Goal: Book appointment/travel/reservation

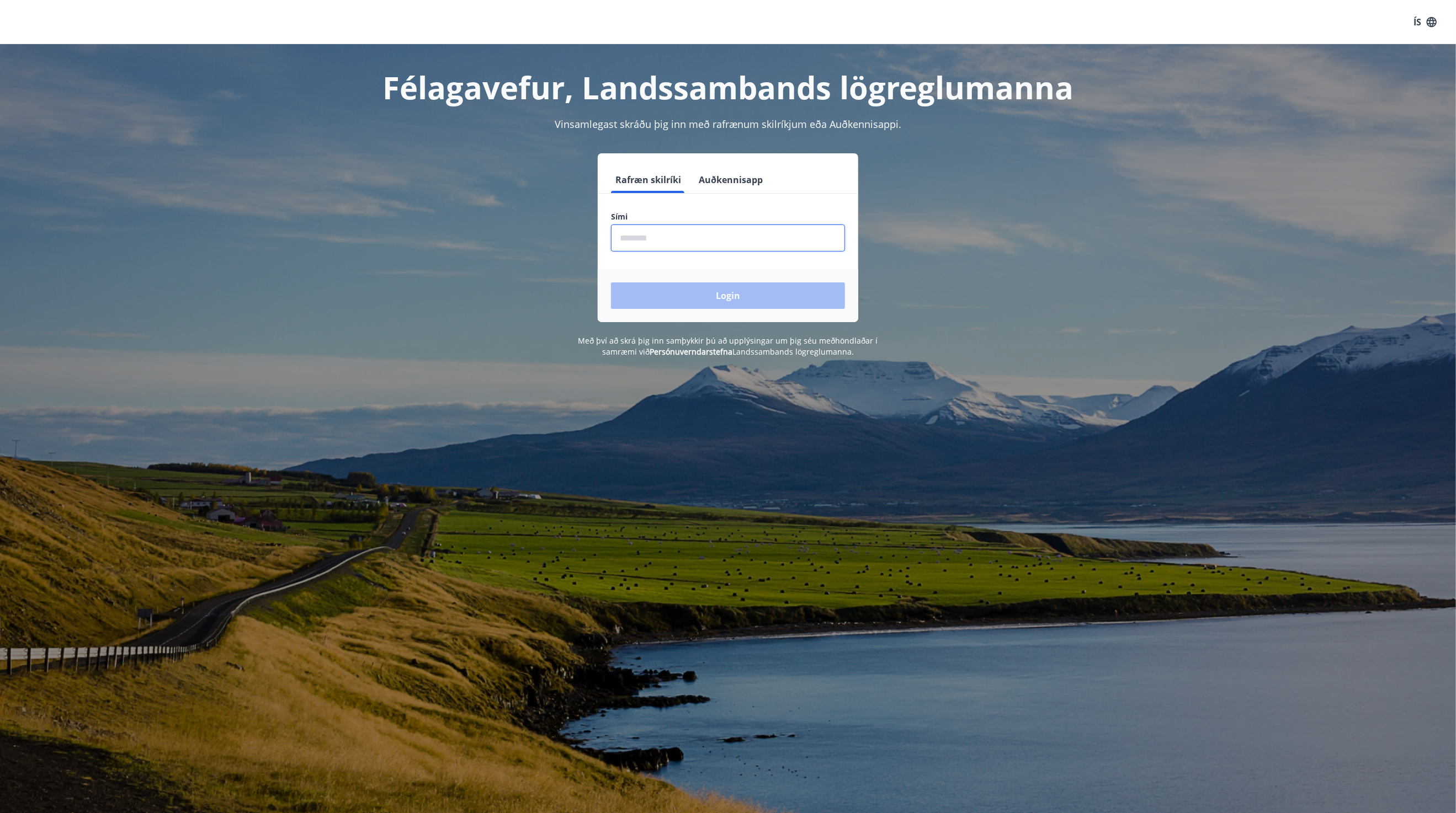
click at [669, 234] on input "phone" at bounding box center [728, 238] width 234 height 27
type input "********"
click at [702, 297] on button "Login" at bounding box center [728, 295] width 234 height 27
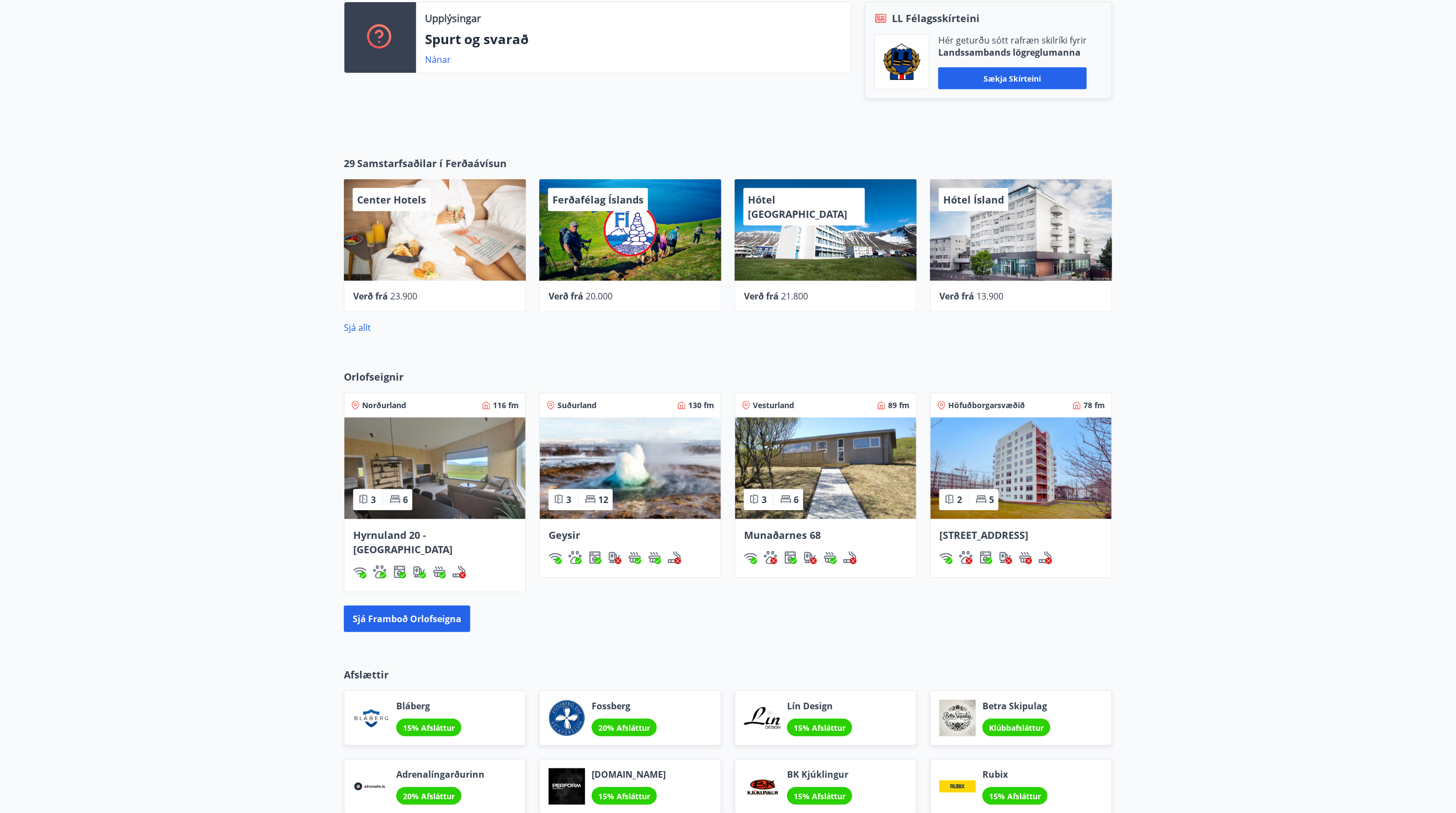
scroll to position [496, 0]
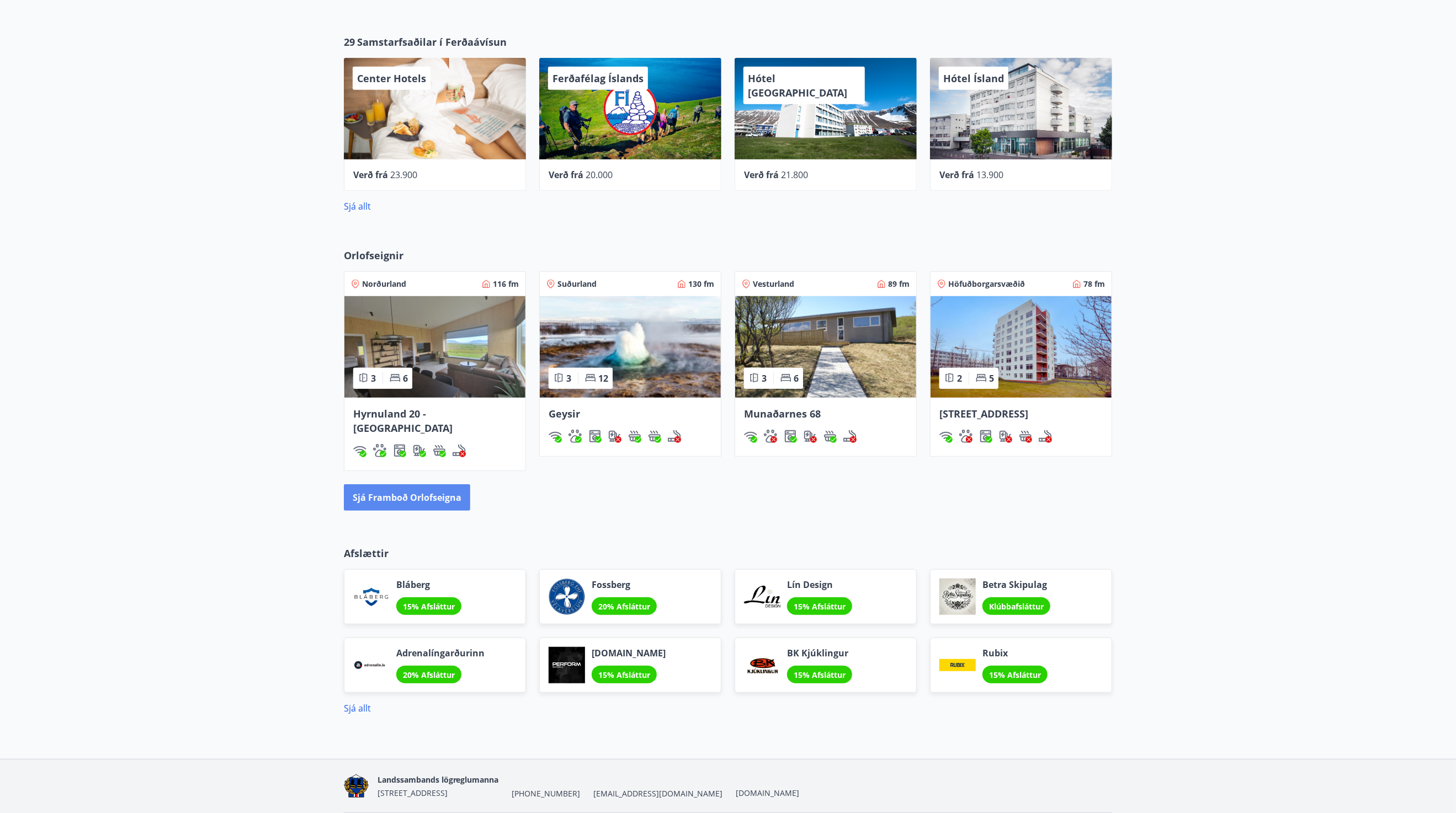
click at [416, 484] on button "Sjá framboð orlofseigna" at bounding box center [407, 498] width 126 height 27
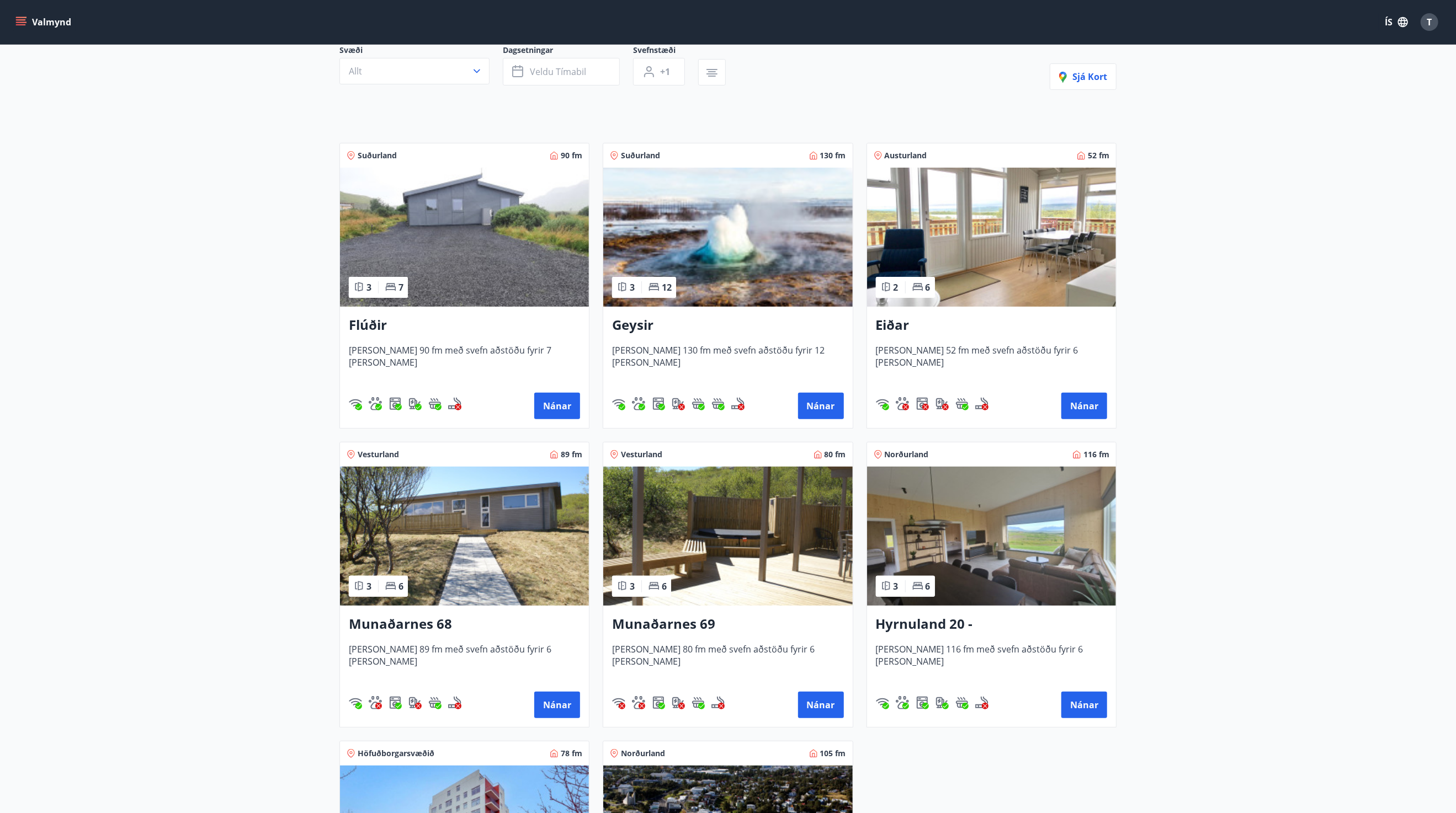
scroll to position [110, 0]
click at [829, 401] on button "Nánar" at bounding box center [821, 406] width 46 height 27
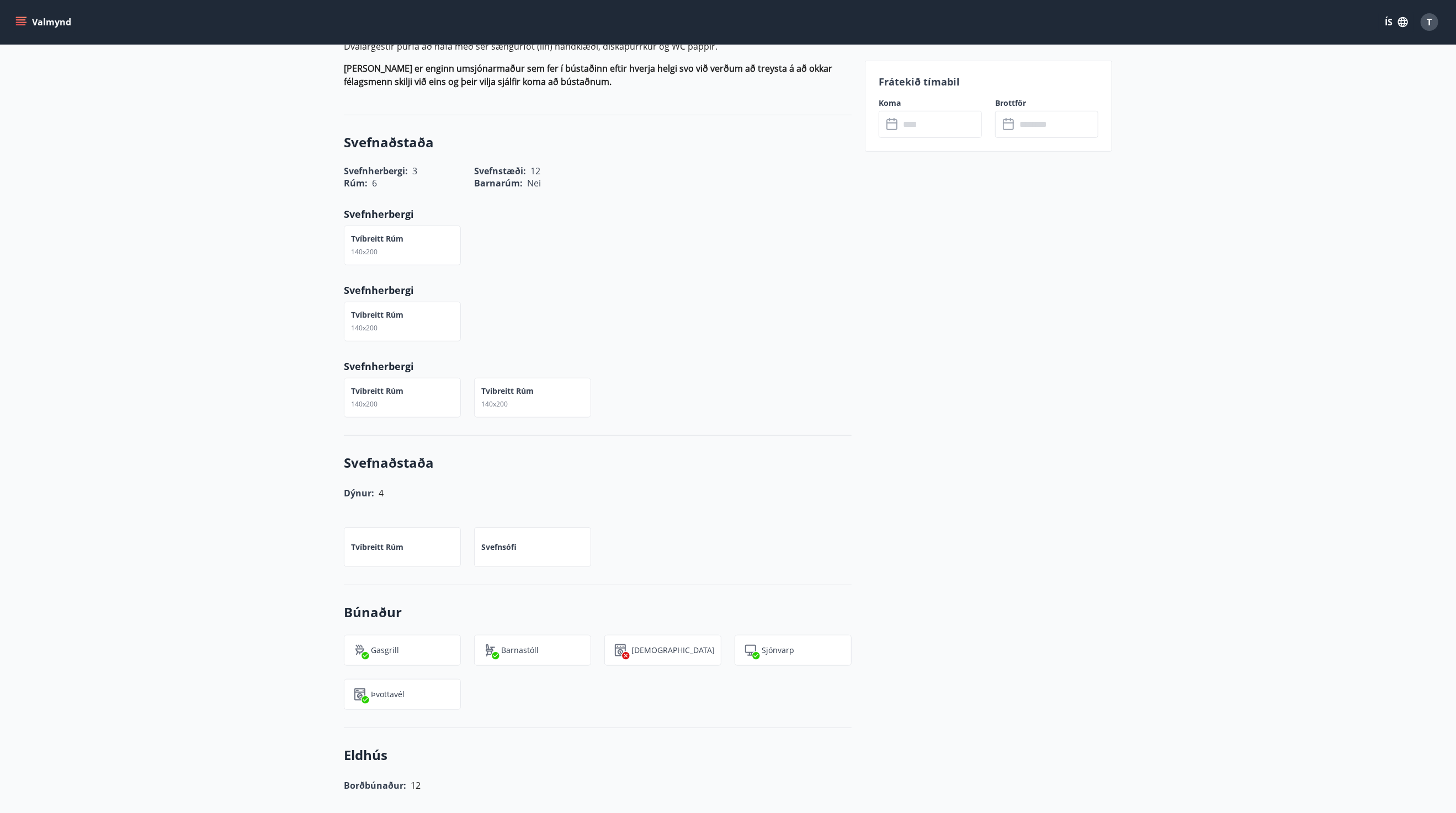
scroll to position [221, 0]
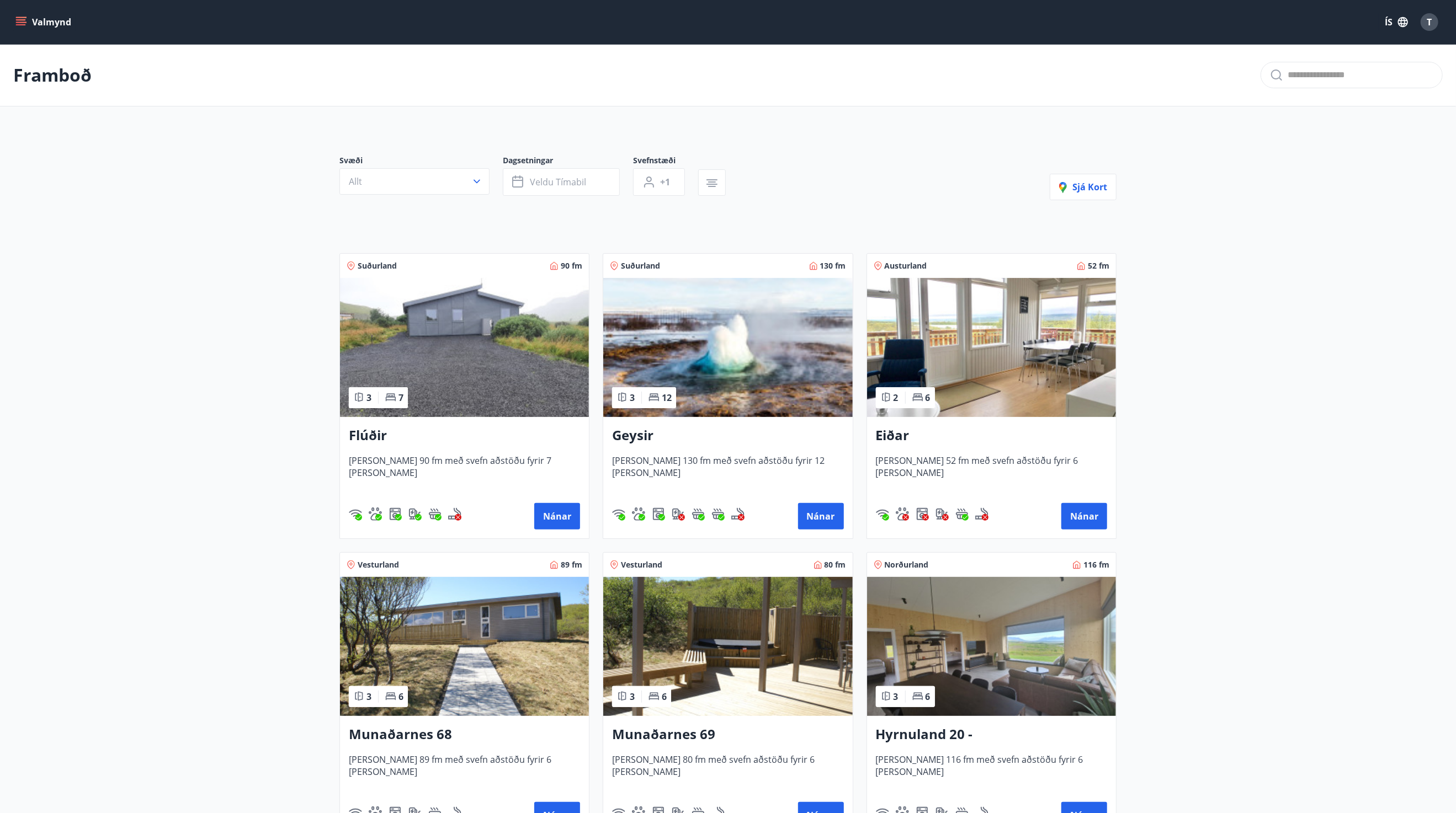
click at [704, 336] on img at bounding box center [728, 347] width 249 height 139
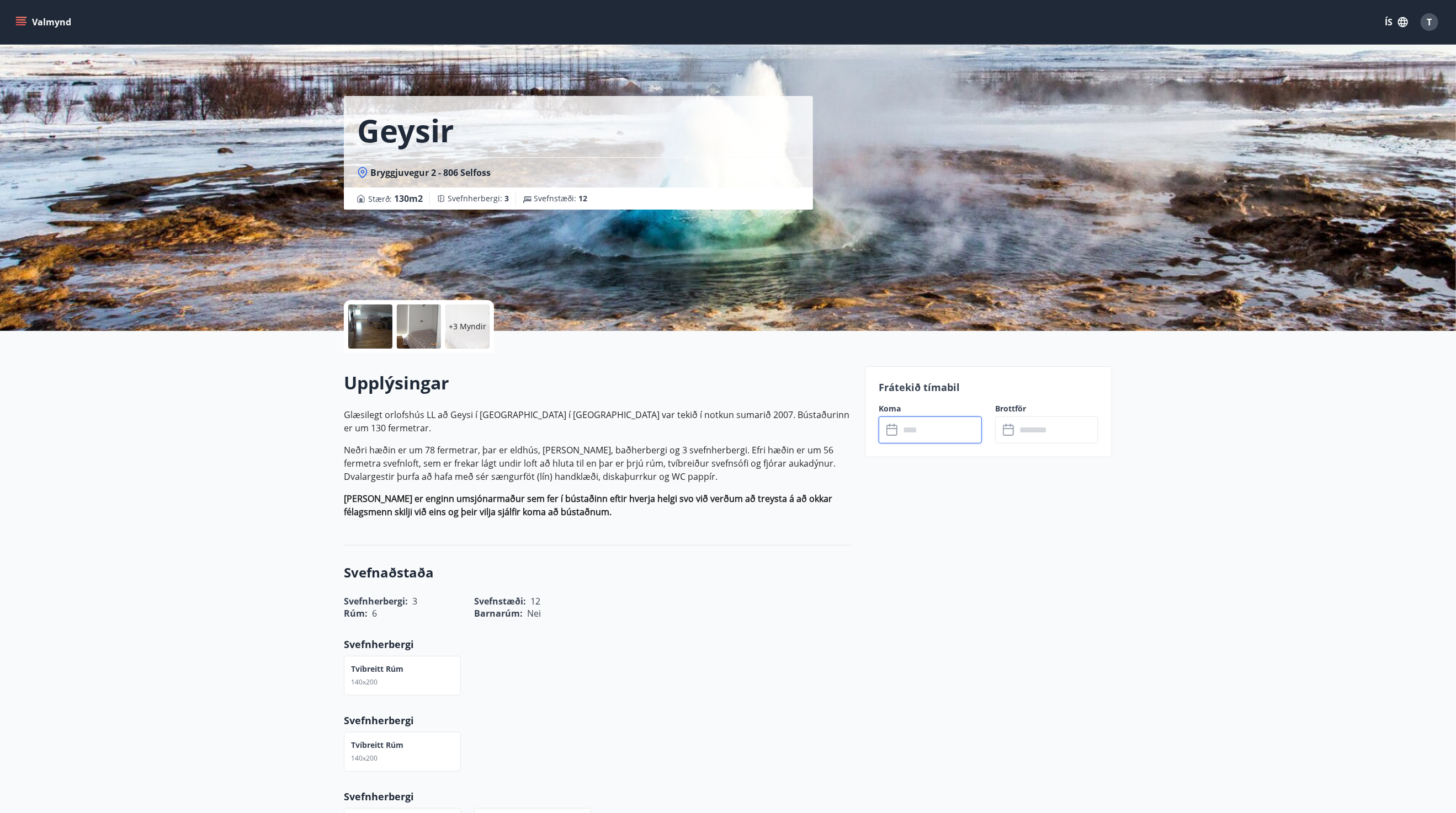
click at [939, 431] on input "text" at bounding box center [940, 430] width 82 height 27
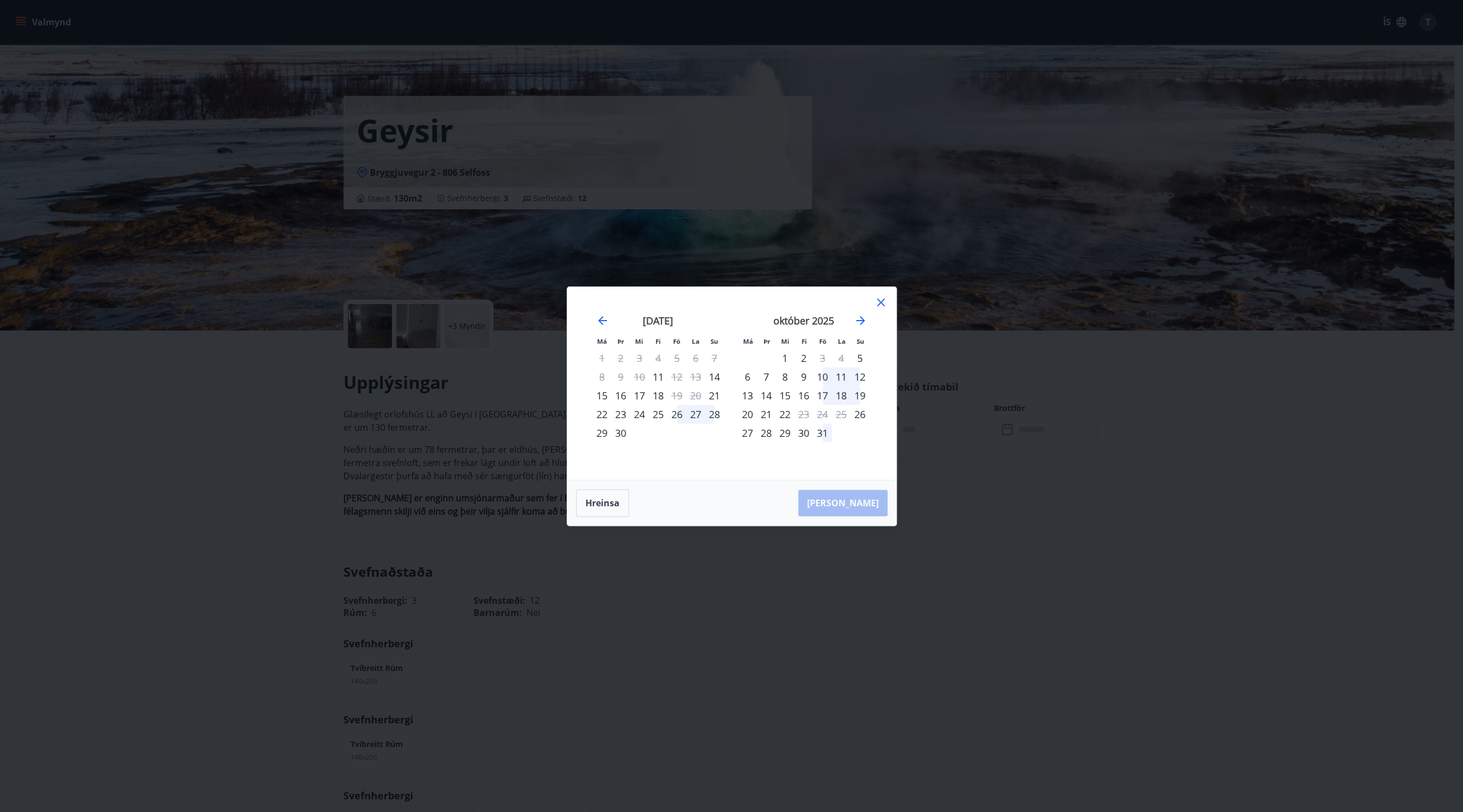
click at [825, 376] on div "10" at bounding box center [822, 377] width 19 height 19
click at [863, 374] on div "12" at bounding box center [860, 377] width 19 height 19
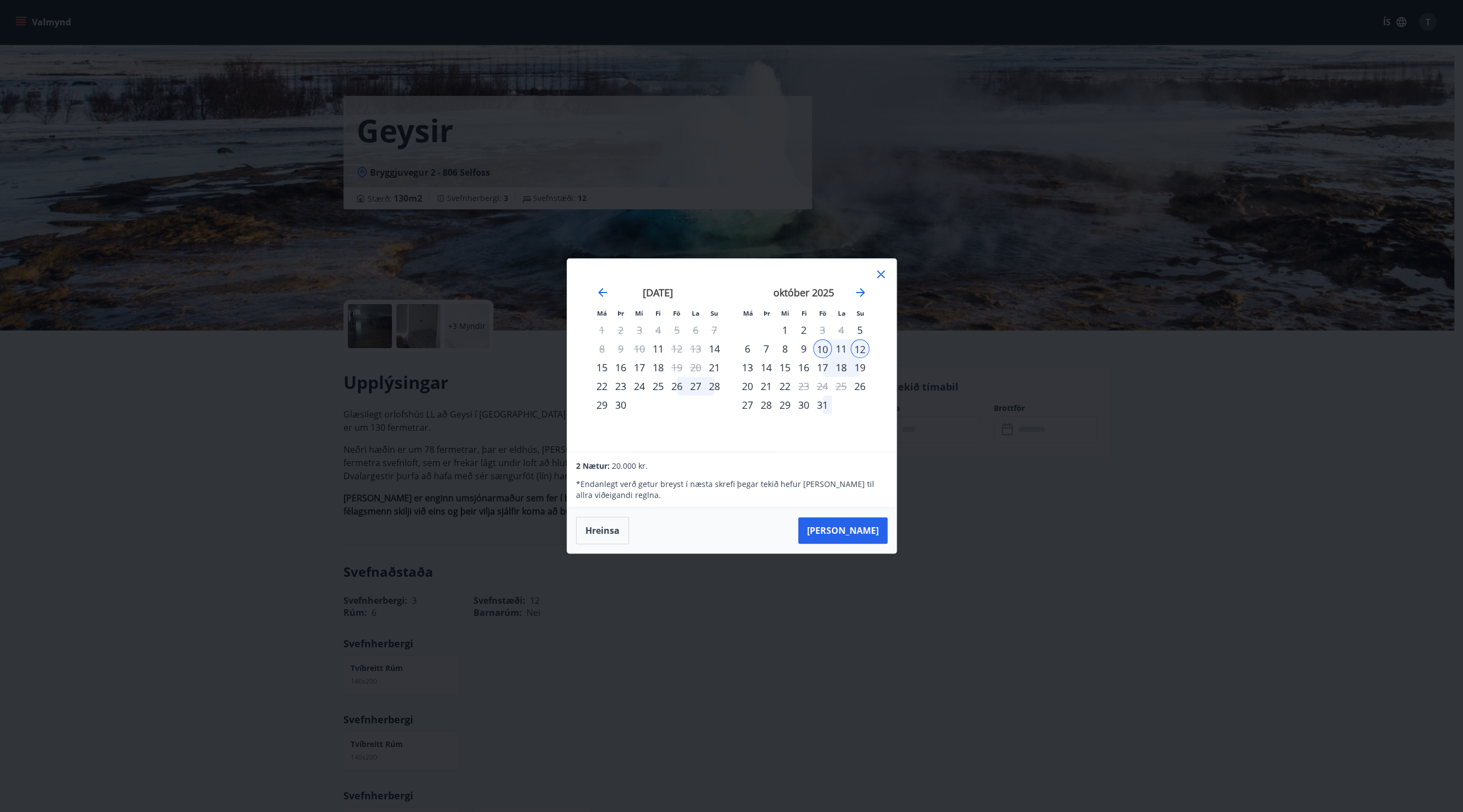
click at [883, 275] on icon at bounding box center [881, 274] width 13 height 13
